Goal: Information Seeking & Learning: Understand process/instructions

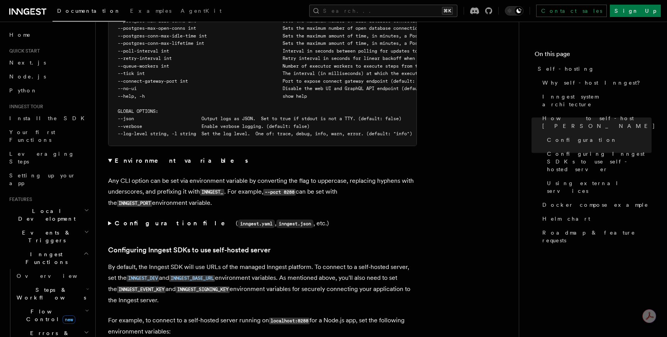
scroll to position [1523, 0]
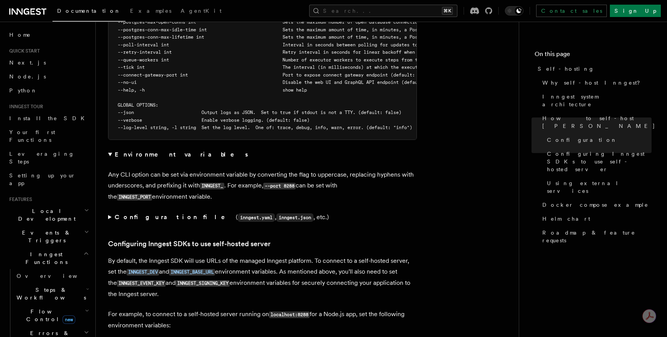
click at [139, 213] on strong "Configuration file" at bounding box center [175, 216] width 121 height 7
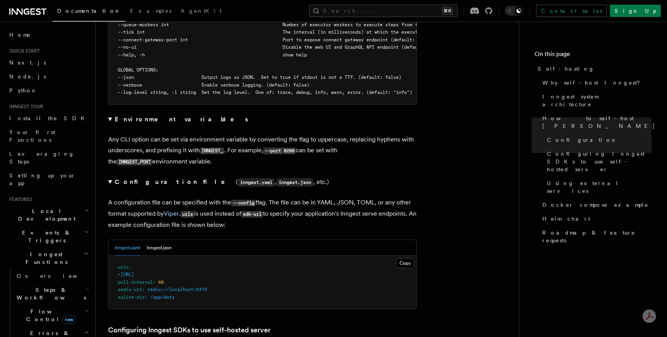
scroll to position [1558, 0]
click at [139, 178] on strong "Configuration file" at bounding box center [175, 181] width 121 height 7
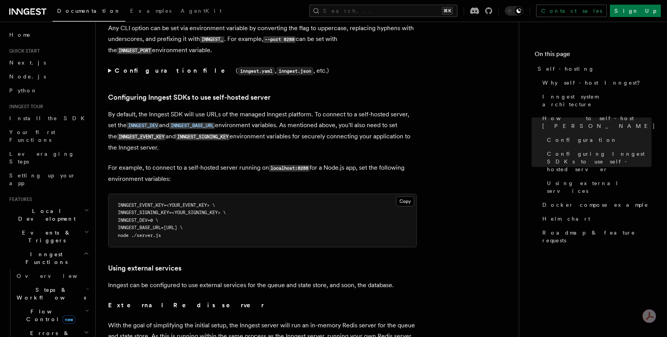
scroll to position [1668, 0]
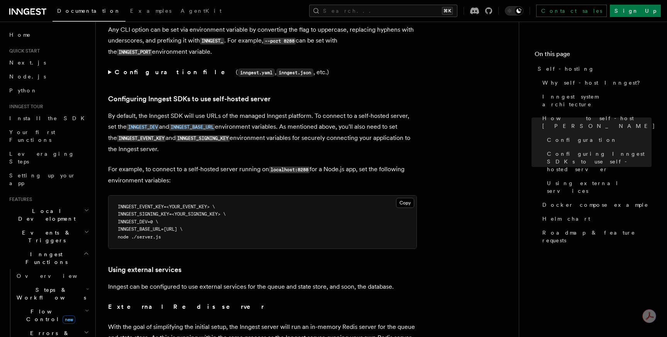
click at [182, 221] on pre "INNGEST_EVENT_KEY=<YOUR_EVENT_KEY> \ INNGEST_SIGNING_KEY=<YOUR_SIGNING_KEY> \ I…" at bounding box center [263, 221] width 308 height 53
drag, startPoint x: 243, startPoint y: 210, endPoint x: 105, endPoint y: 185, distance: 139.6
click at [105, 185] on div "Platform Deployment Self-hosting Self-hosting support for Inngest is supported …" at bounding box center [320, 25] width 448 height 3387
copy code "INNGEST_EVENT_KEY=<YOUR_EVENT_KEY> \ INNGEST_SIGNING_KEY=<YOUR_SIGNING_KEY> \ I…"
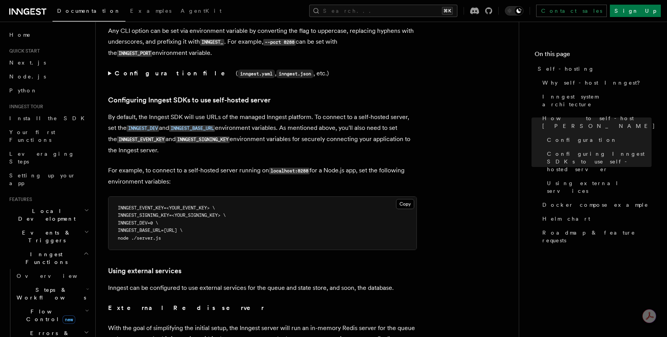
scroll to position [1667, 0]
click at [176, 205] on pre "INNGEST_EVENT_KEY=<YOUR_EVENT_KEY> \ INNGEST_SIGNING_KEY=<YOUR_SIGNING_KEY> \ I…" at bounding box center [263, 222] width 308 height 53
drag, startPoint x: 171, startPoint y: 211, endPoint x: 180, endPoint y: 211, distance: 8.9
click at [180, 227] on span "INNGEST_BASE_URL=http://localhost:8288 \" at bounding box center [150, 229] width 65 height 5
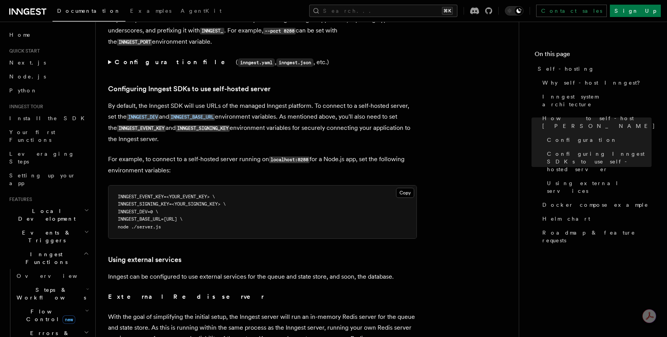
scroll to position [1683, 0]
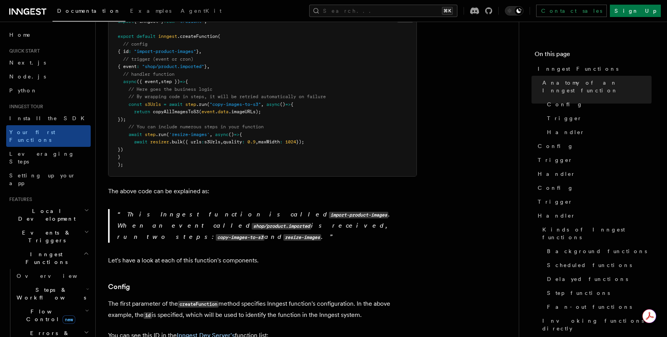
scroll to position [224, 0]
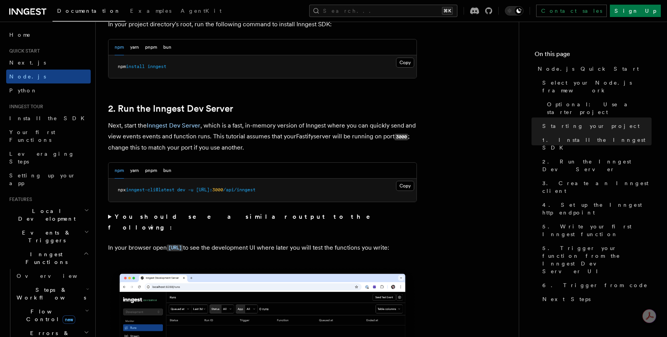
scroll to position [531, 0]
drag, startPoint x: 293, startPoint y: 191, endPoint x: 201, endPoint y: 193, distance: 91.9
click at [201, 193] on pre "npx inngest-cli@latest dev -u http://localhost: 3000 /api/inngest" at bounding box center [263, 189] width 308 height 23
copy span "http://localhost: 3000 /api/inngest"
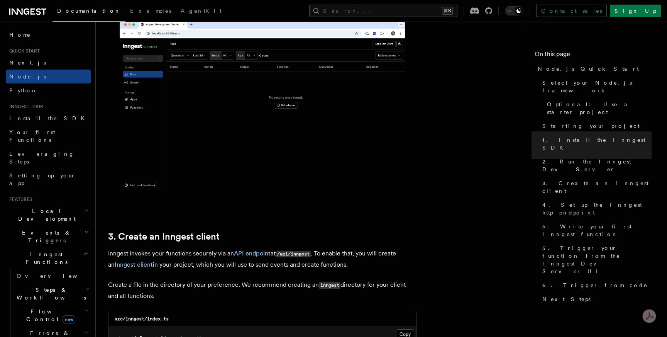
scroll to position [785, 0]
click at [452, 10] on button "Search... ⌘K" at bounding box center [383, 11] width 148 height 12
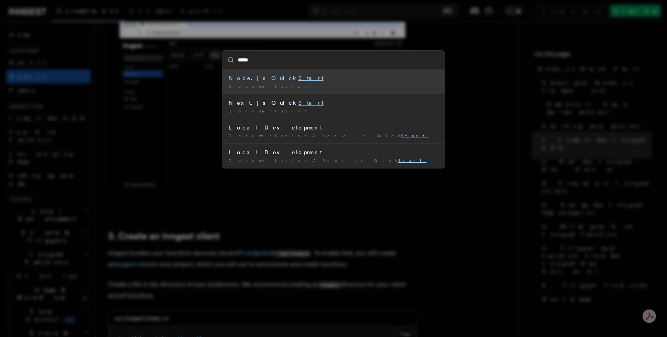
type input "*****"
click at [200, 136] on div "***** Node.js Quick Start Documentation / Next.js Quick Start Documentation / L…" at bounding box center [333, 168] width 667 height 337
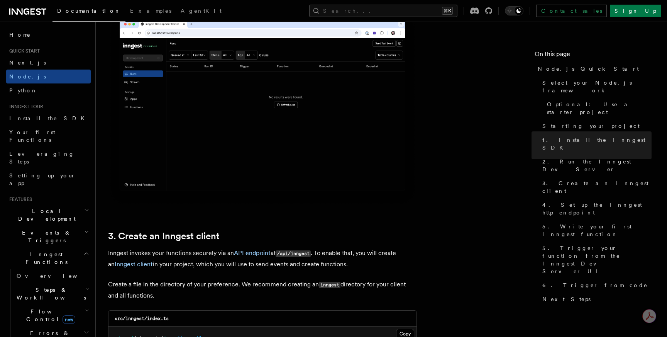
click at [34, 207] on span "Local Development" at bounding box center [45, 214] width 78 height 15
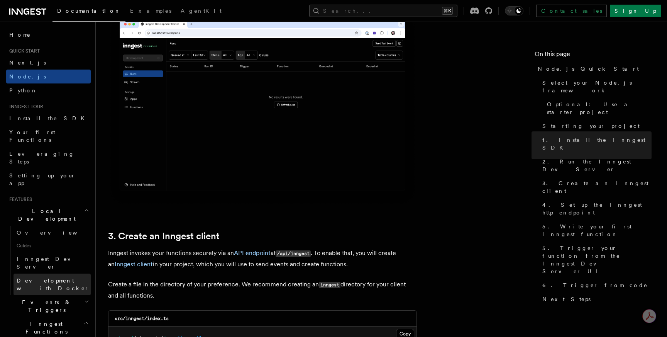
click at [34, 277] on span "Development with Docker" at bounding box center [54, 284] width 74 height 15
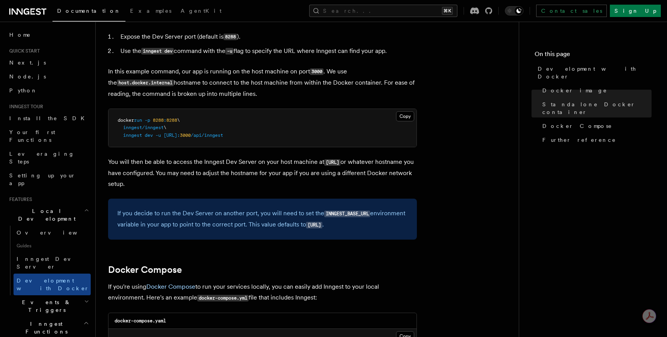
scroll to position [272, 0]
drag, startPoint x: 165, startPoint y: 136, endPoint x: 287, endPoint y: 138, distance: 122.1
click at [223, 137] on span "inngest dev -u http://host.docker.internal: 3000 /api/inngest" at bounding box center [170, 134] width 105 height 5
copy span "http://host.docker.internal: 3000 /api/inngest"
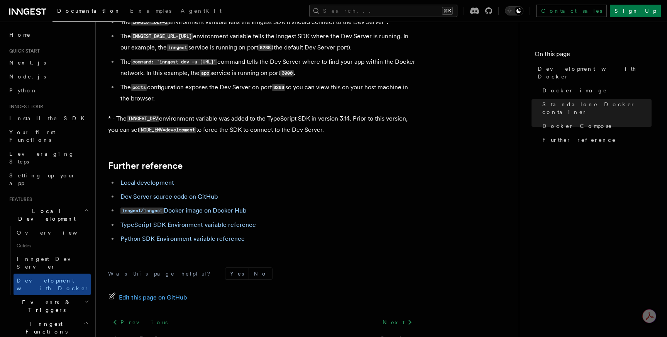
scroll to position [801, 0]
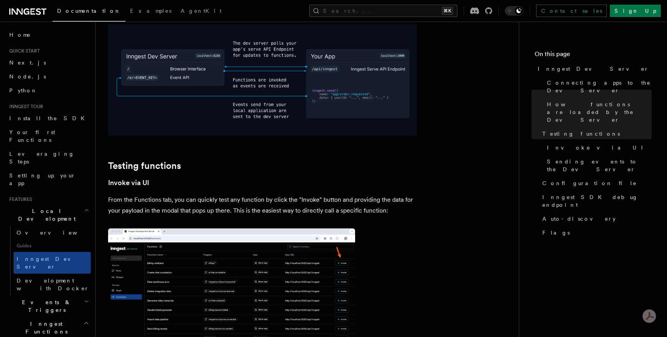
scroll to position [962, 0]
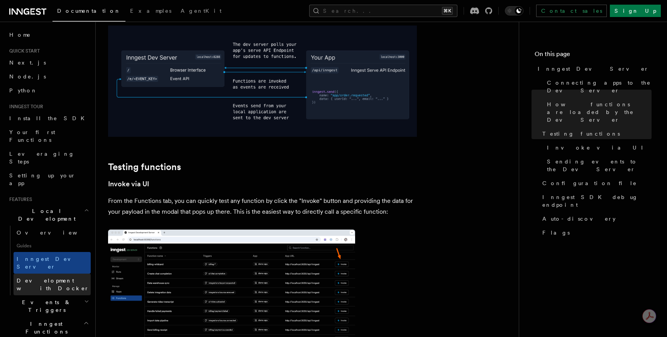
click at [46, 277] on span "Development with Docker" at bounding box center [53, 284] width 73 height 14
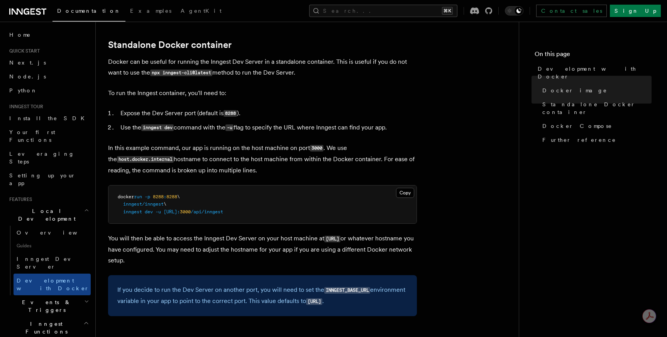
scroll to position [196, 0]
drag, startPoint x: 165, startPoint y: 212, endPoint x: 289, endPoint y: 212, distance: 123.2
click at [289, 212] on pre "docker run -p 8288 : 8288 \ inngest/inngest \ inngest dev -u http://host.docker…" at bounding box center [263, 204] width 308 height 38
copy span "http://host.docker.internal: 3000 /api/inngest"
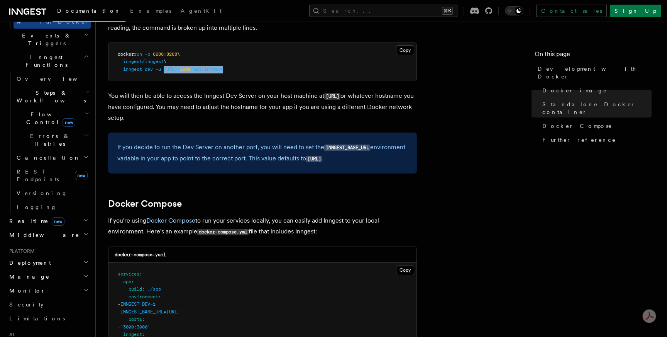
scroll to position [267, 0]
click at [36, 258] on span "Deployment" at bounding box center [28, 262] width 45 height 8
click at [35, 283] on link "Environments & Apps" at bounding box center [52, 294] width 77 height 22
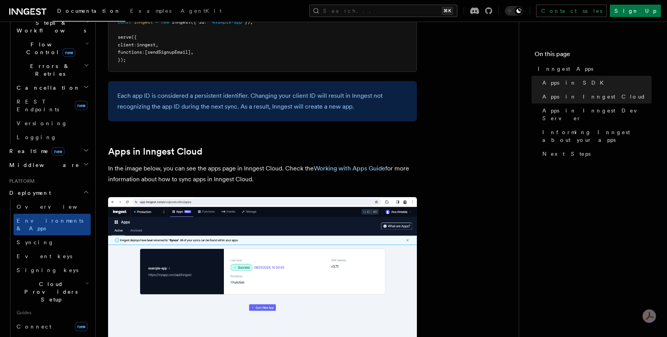
scroll to position [530, 0]
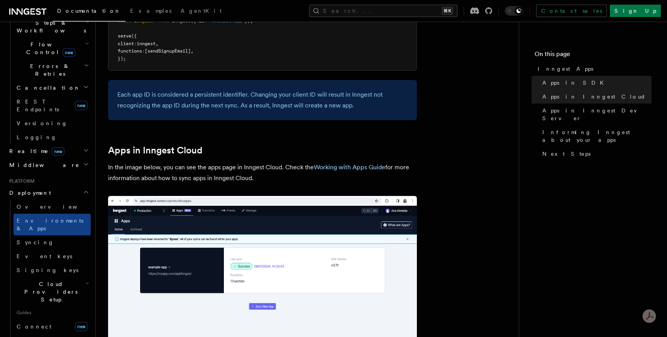
click at [80, 186] on h2 "Deployment" at bounding box center [48, 193] width 85 height 14
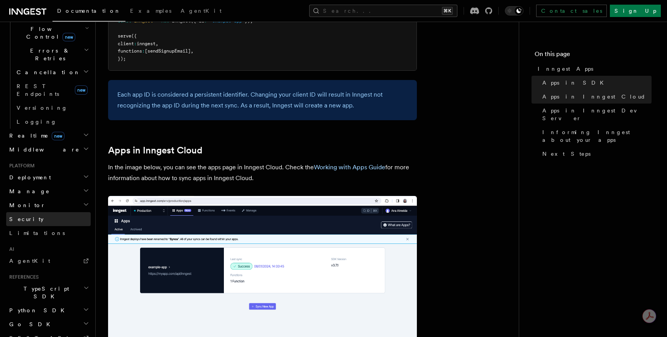
scroll to position [297, 0]
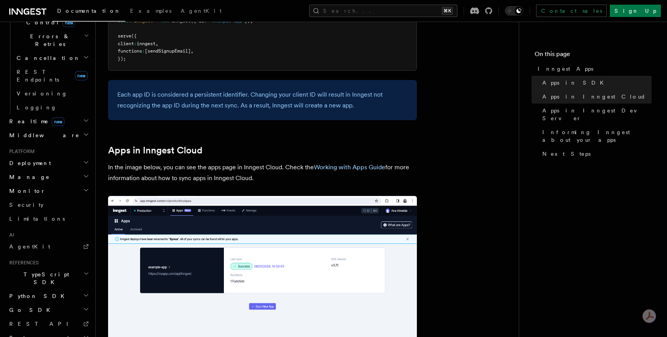
click at [60, 267] on h2 "TypeScript SDK" at bounding box center [48, 278] width 85 height 22
click at [52, 267] on h2 "TypeScript SDK" at bounding box center [48, 278] width 85 height 22
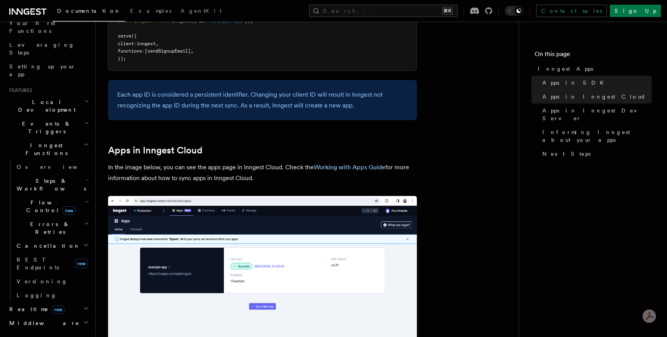
scroll to position [0, 0]
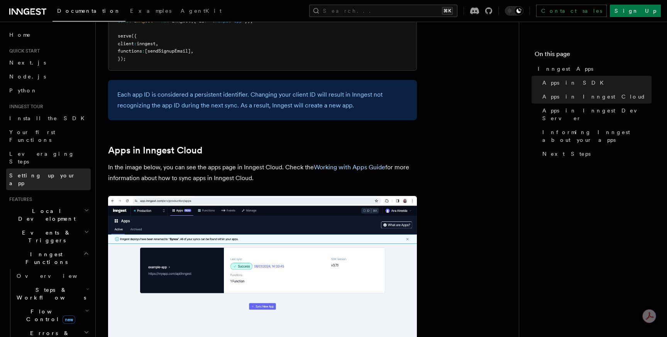
click at [48, 172] on span "Setting up your app" at bounding box center [42, 179] width 66 height 14
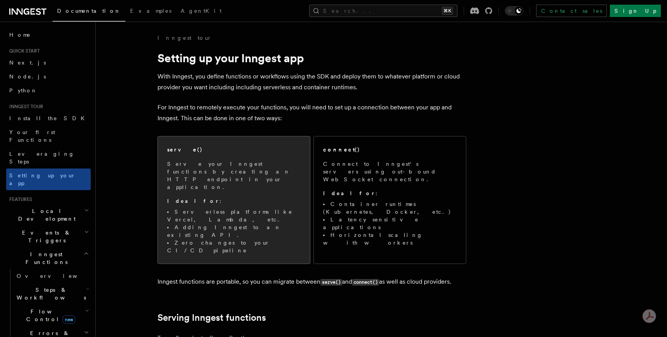
click at [185, 161] on p "Serve your Inngest functions by creating an HTTP endpoint in your application." at bounding box center [234, 175] width 134 height 31
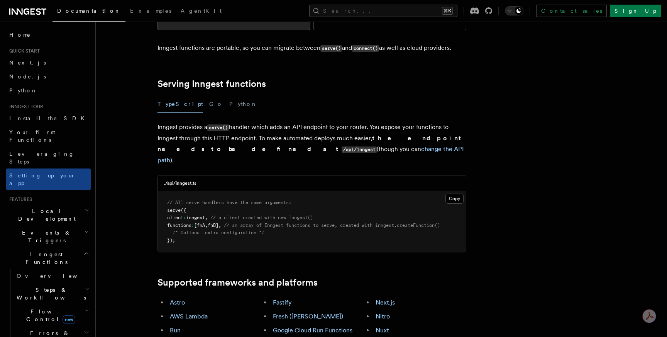
scroll to position [236, 0]
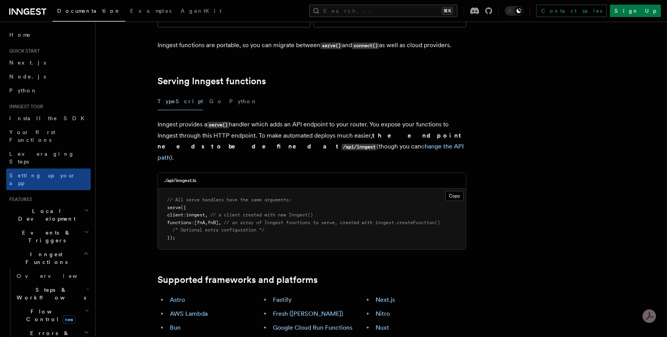
click at [71, 204] on h2 "Local Development" at bounding box center [48, 215] width 85 height 22
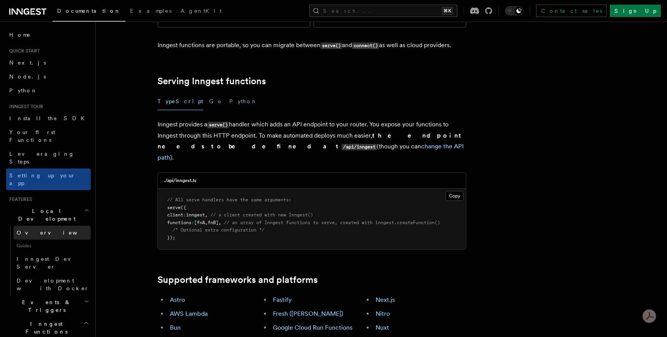
click at [63, 226] on link "Overview" at bounding box center [52, 233] width 77 height 14
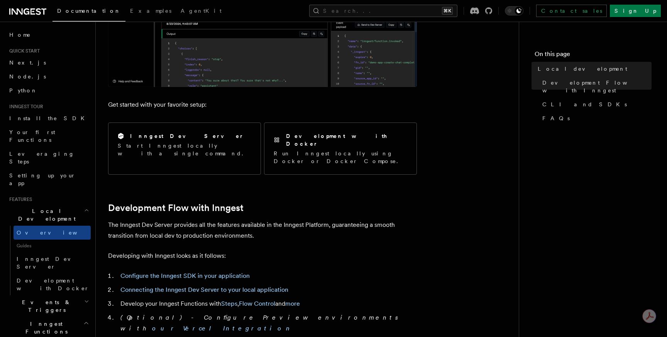
scroll to position [237, 0]
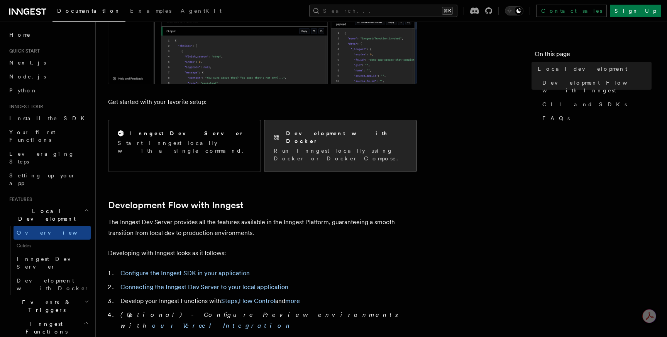
click at [277, 138] on div "Development with Docker Run Inngest locally using Docker or Docker Compose." at bounding box center [341, 145] width 134 height 33
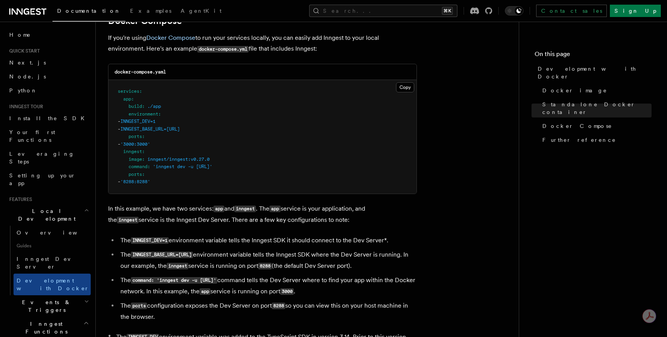
scroll to position [521, 0]
click at [458, 10] on button "Search... ⌘K" at bounding box center [383, 11] width 148 height 12
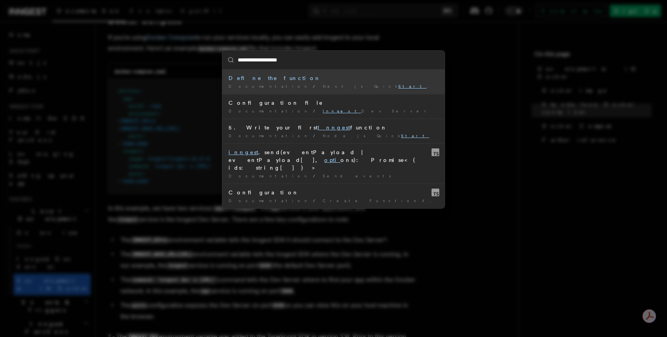
type input "**********"
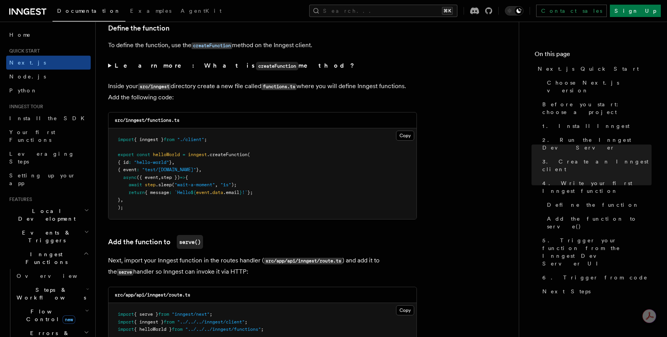
scroll to position [1323, 0]
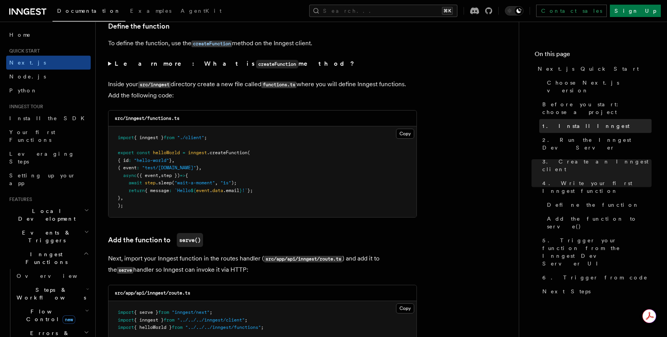
click at [580, 122] on span "1. Install Inngest" at bounding box center [586, 126] width 87 height 8
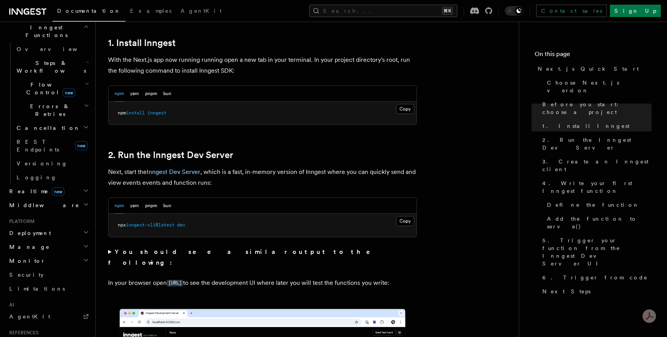
scroll to position [227, 0]
click at [43, 226] on h2 "Deployment" at bounding box center [48, 233] width 85 height 14
click at [39, 243] on span "Overview" at bounding box center [57, 246] width 80 height 6
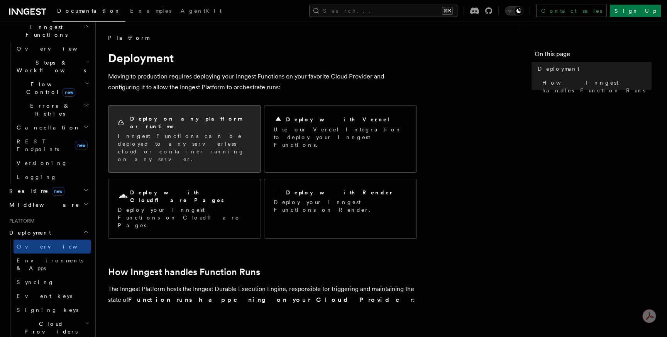
click at [157, 135] on p "Inngest Functions can be deployed to any serverless cloud or container running …" at bounding box center [185, 147] width 134 height 31
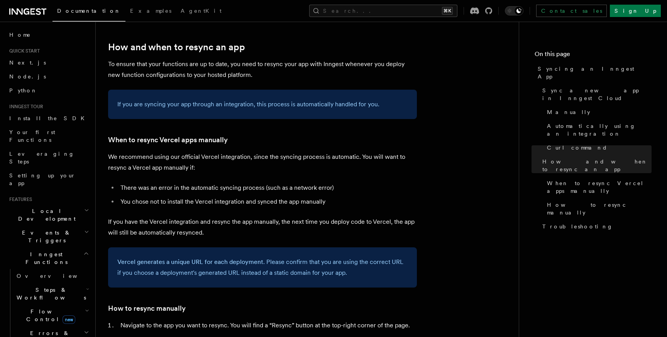
scroll to position [1322, 0]
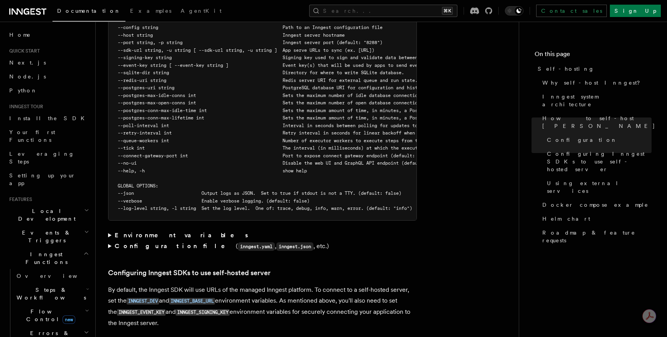
scroll to position [1450, 0]
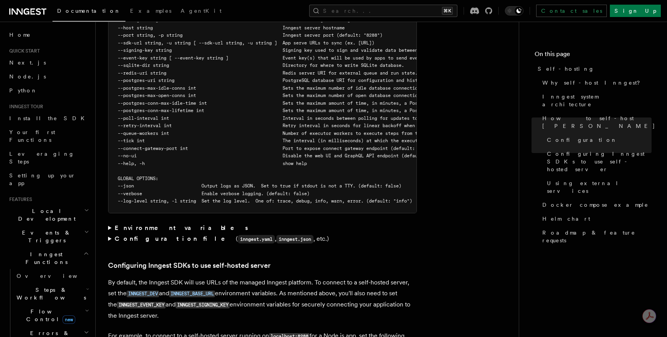
click at [153, 224] on strong "Environment variables" at bounding box center [182, 227] width 135 height 7
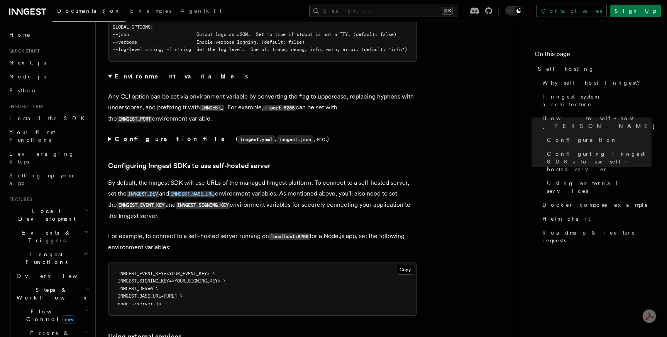
scroll to position [1604, 0]
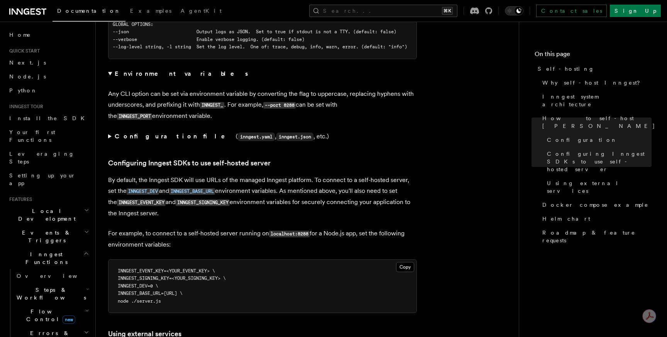
drag, startPoint x: 234, startPoint y: 274, endPoint x: 115, endPoint y: 268, distance: 119.5
click at [115, 268] on pre "INNGEST_EVENT_KEY=<YOUR_EVENT_KEY> \ INNGEST_SIGNING_KEY=<YOUR_SIGNING_KEY> \ I…" at bounding box center [263, 286] width 308 height 53
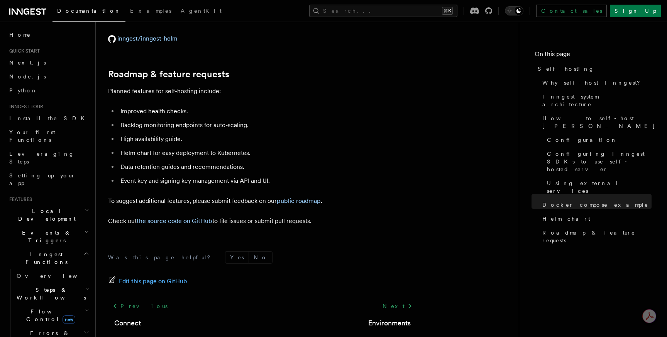
scroll to position [3004, 0]
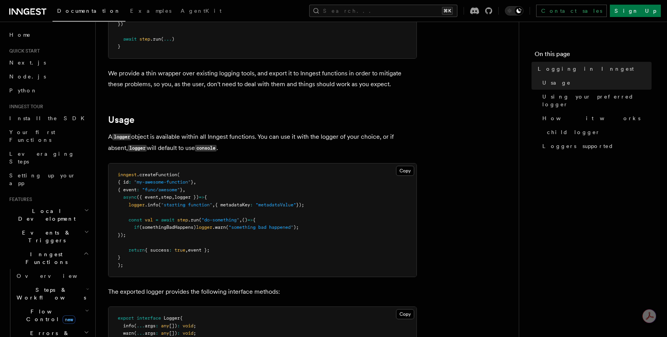
scroll to position [207, 0]
